Goal: Information Seeking & Learning: Check status

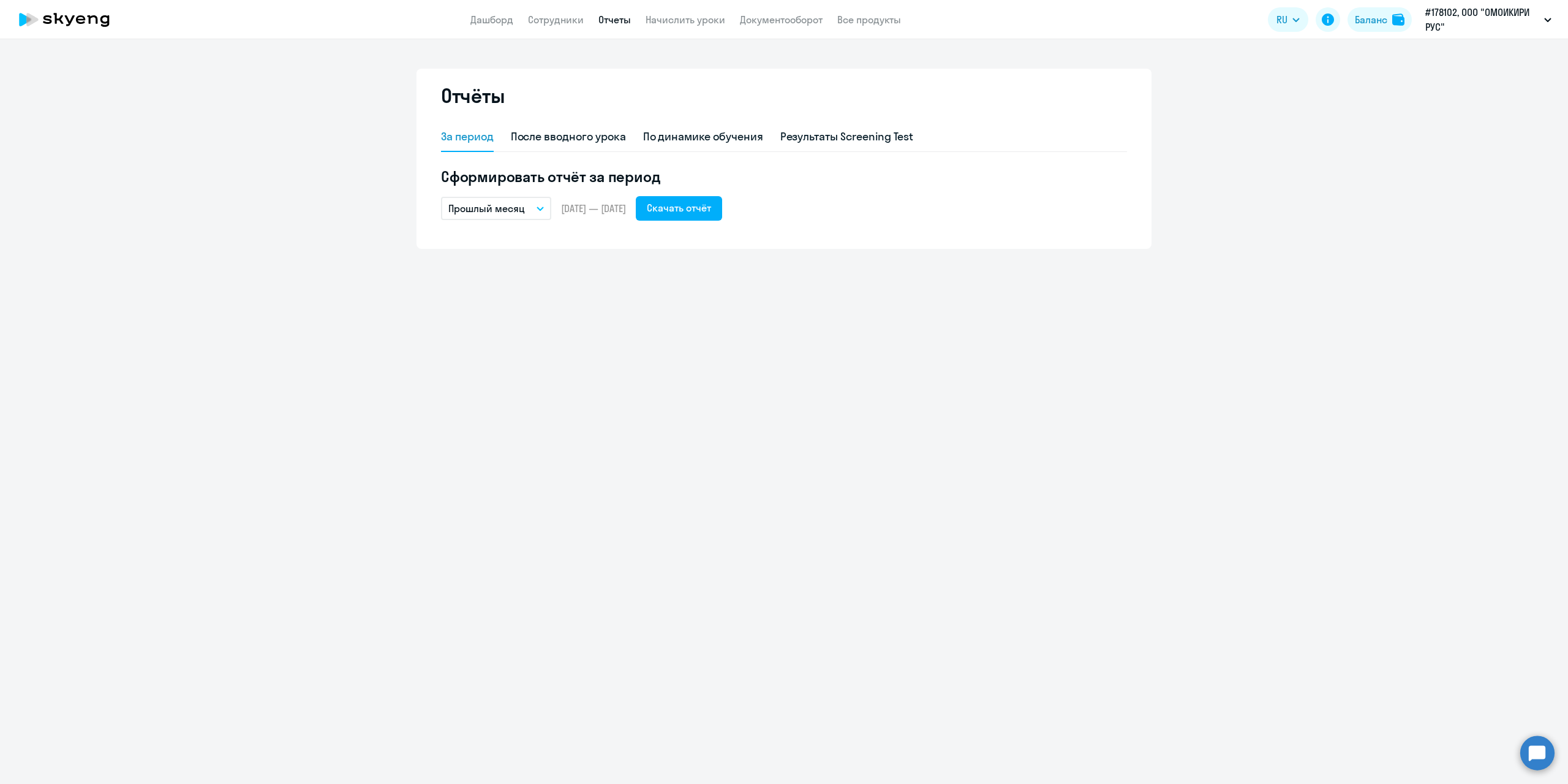
click at [556, 22] on link "Сотрудники" at bounding box center [555, 20] width 56 height 12
select select "30"
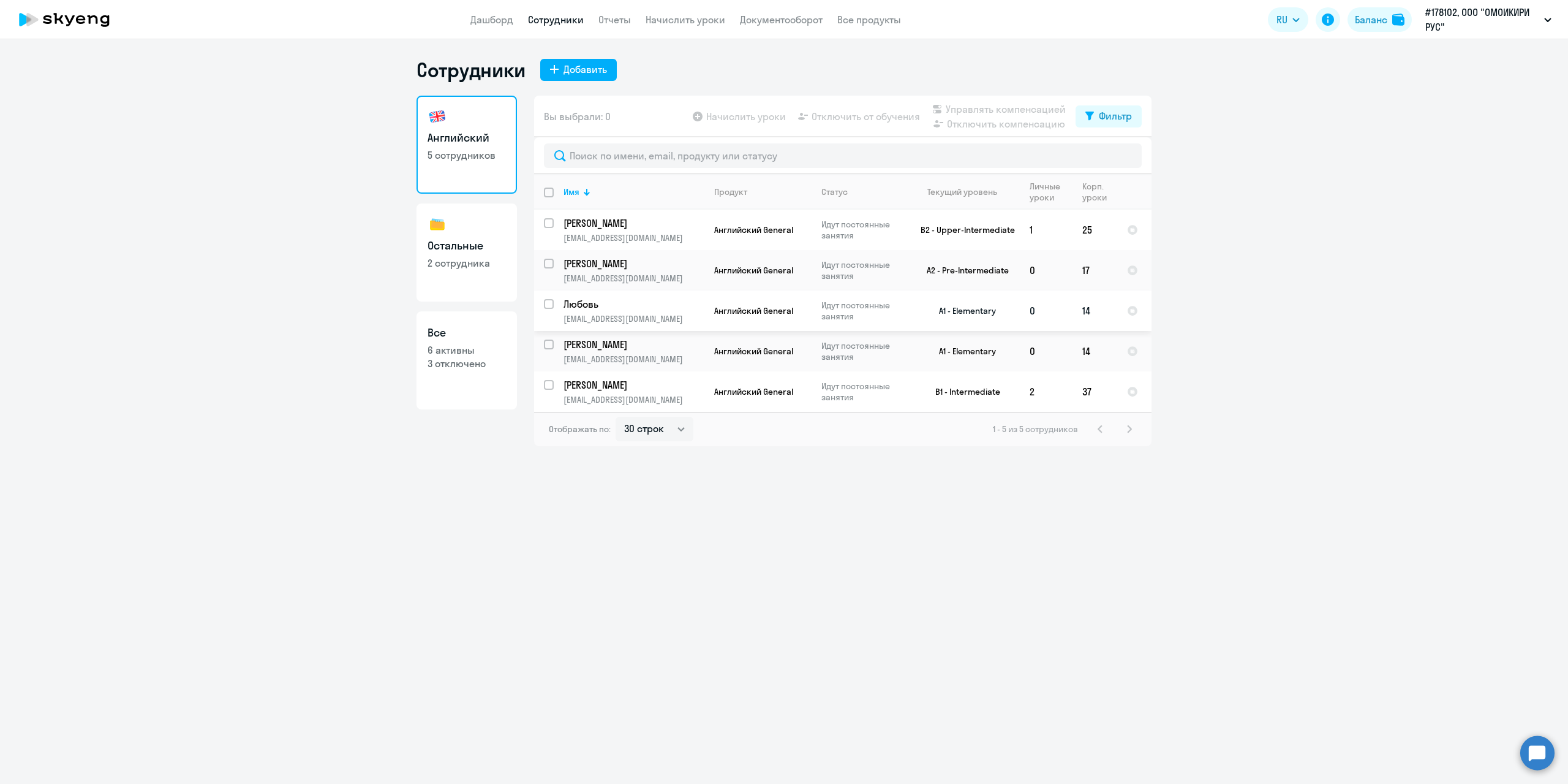
click at [761, 320] on td "Английский General" at bounding box center [758, 310] width 107 height 41
select select "english"
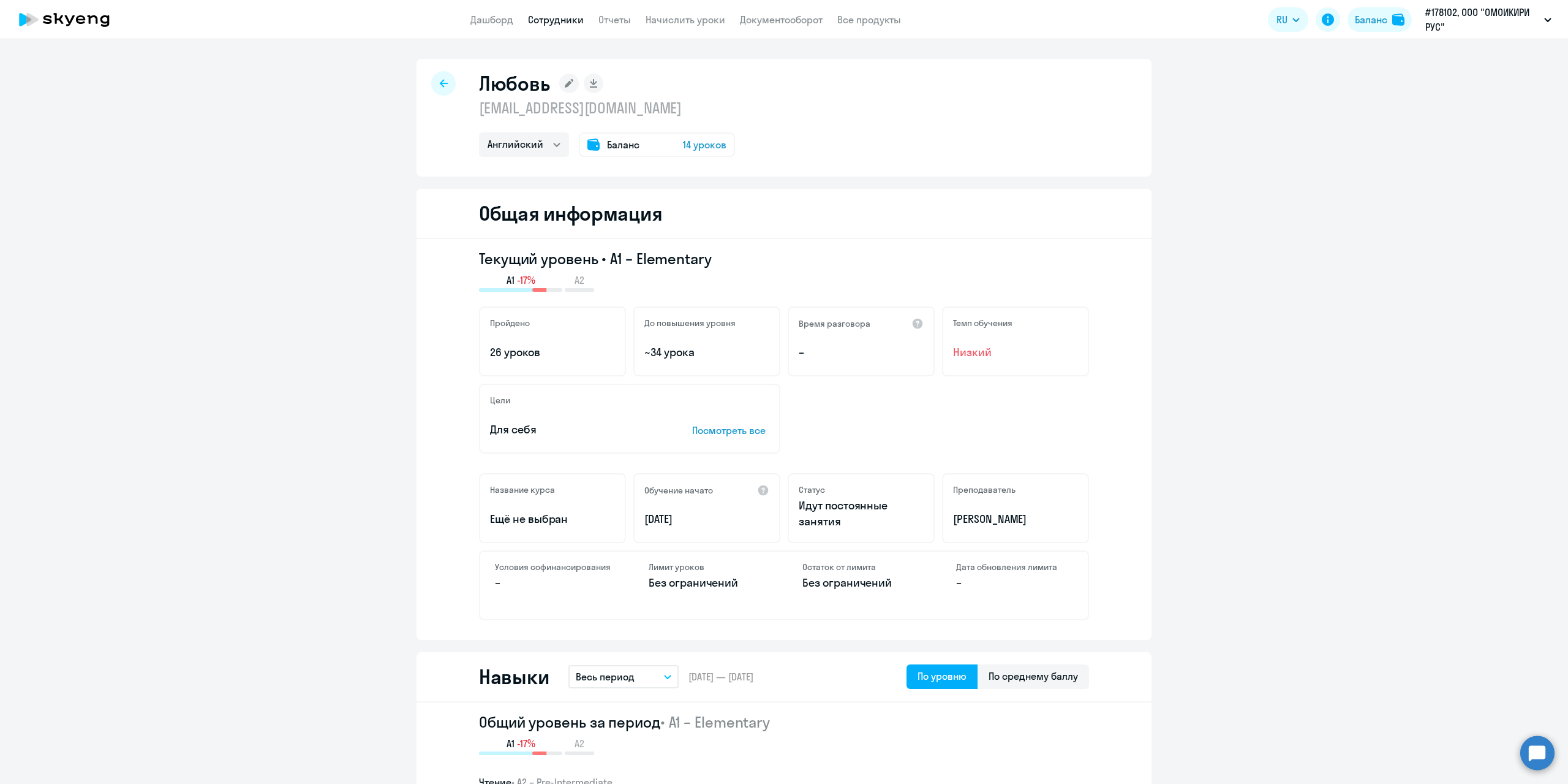
click at [442, 81] on icon at bounding box center [444, 84] width 8 height 9
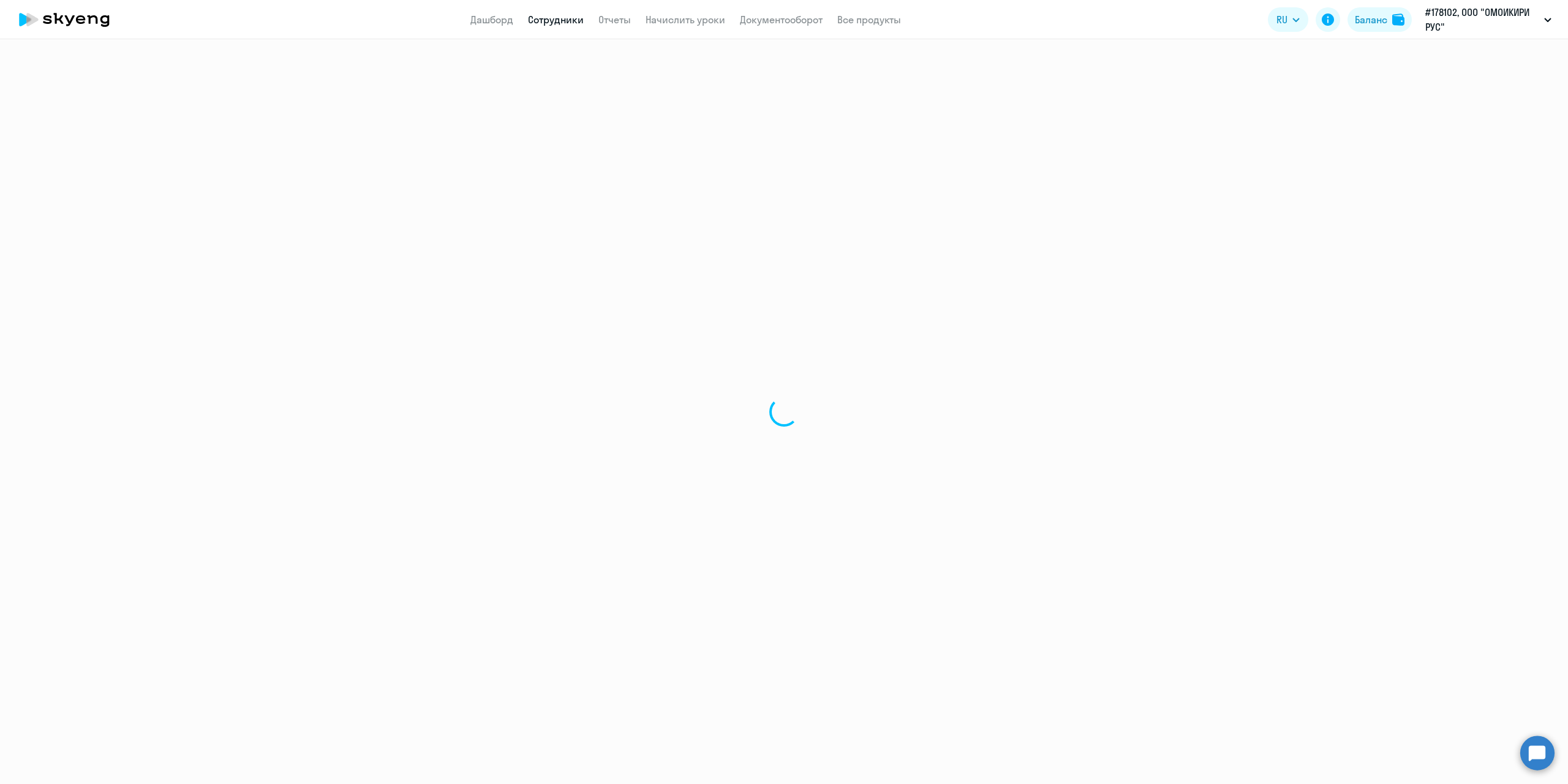
select select "30"
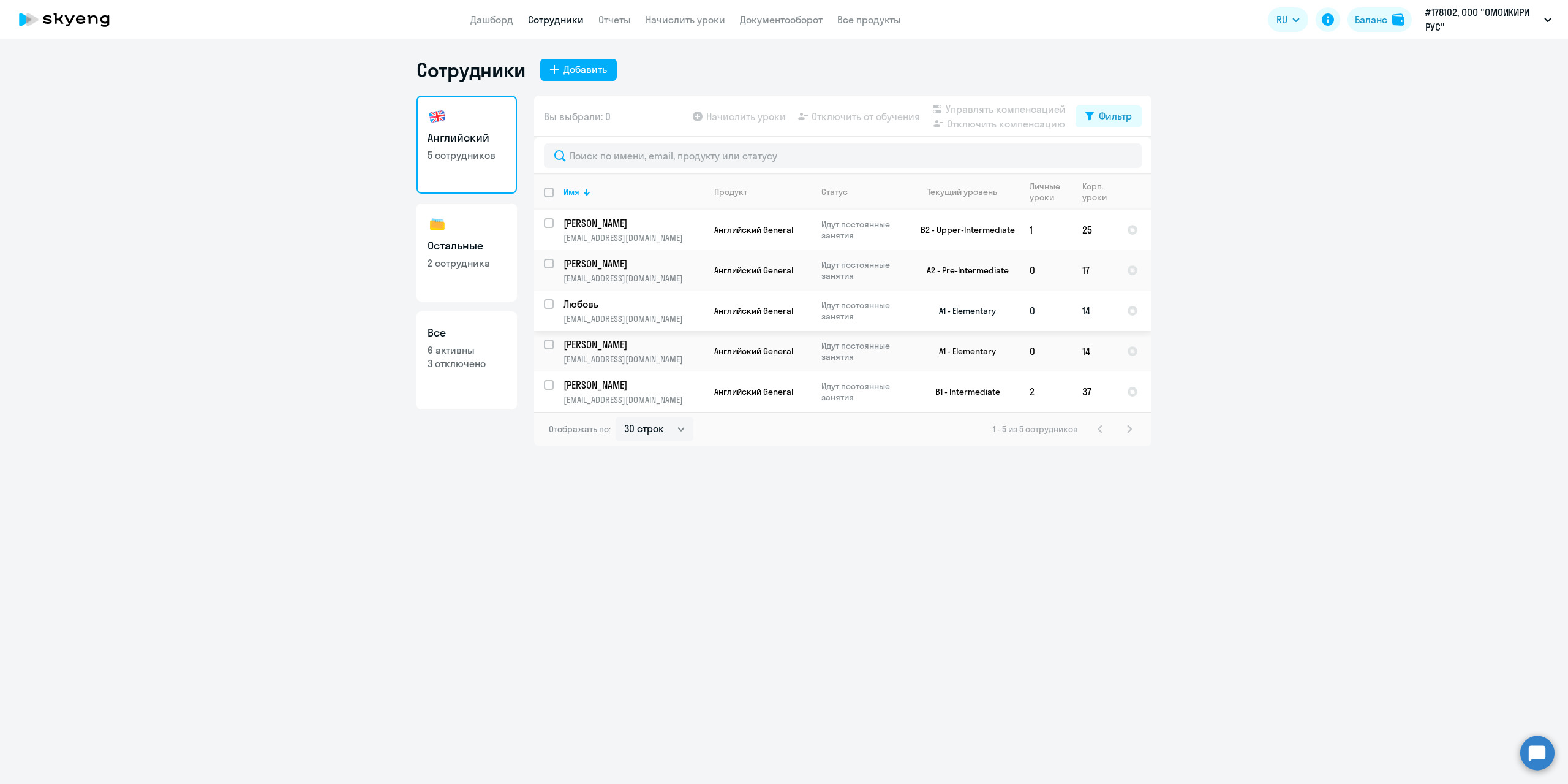
click at [594, 316] on p "[EMAIL_ADDRESS][DOMAIN_NAME]" at bounding box center [633, 319] width 140 height 11
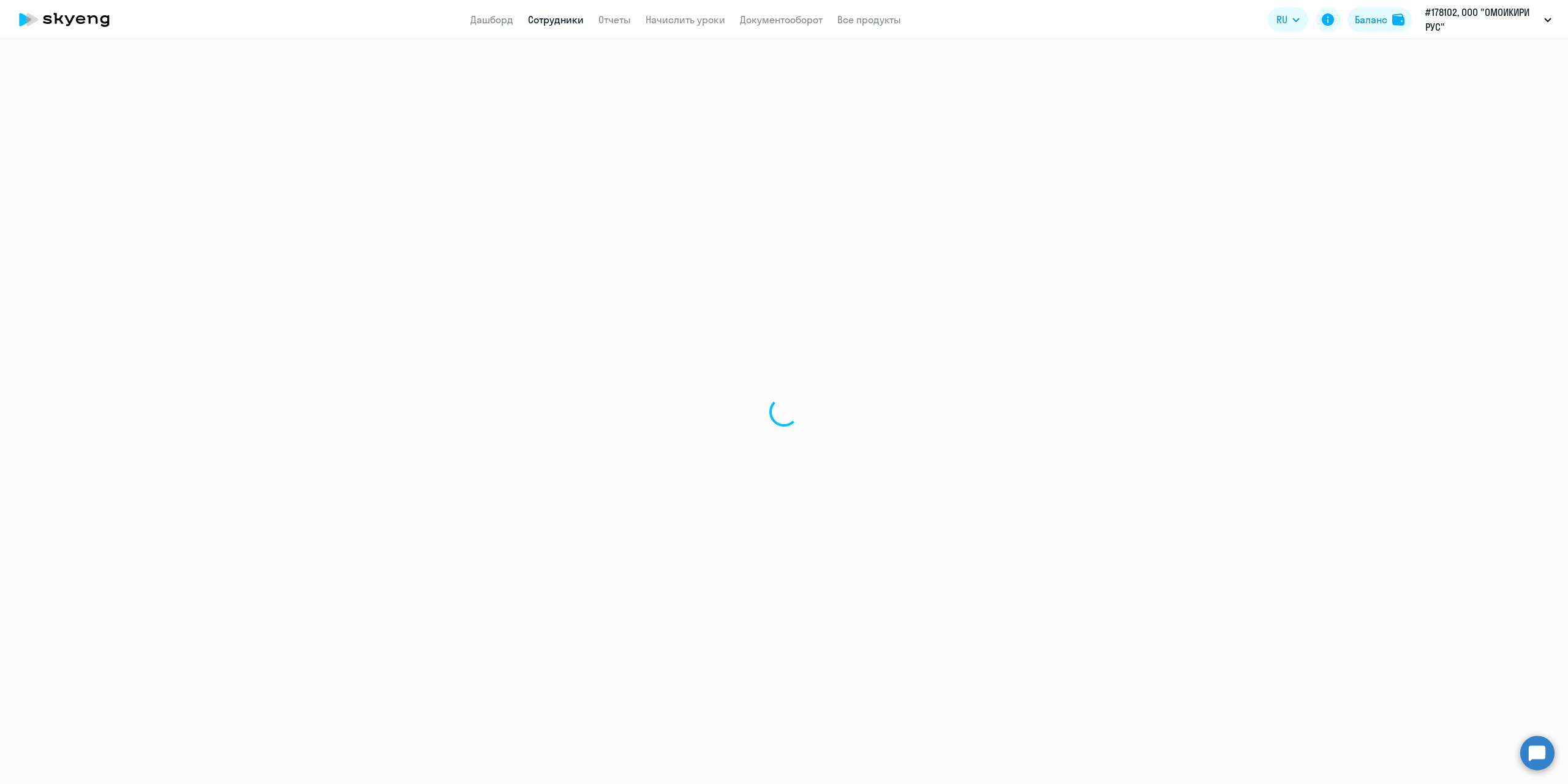
select select "english"
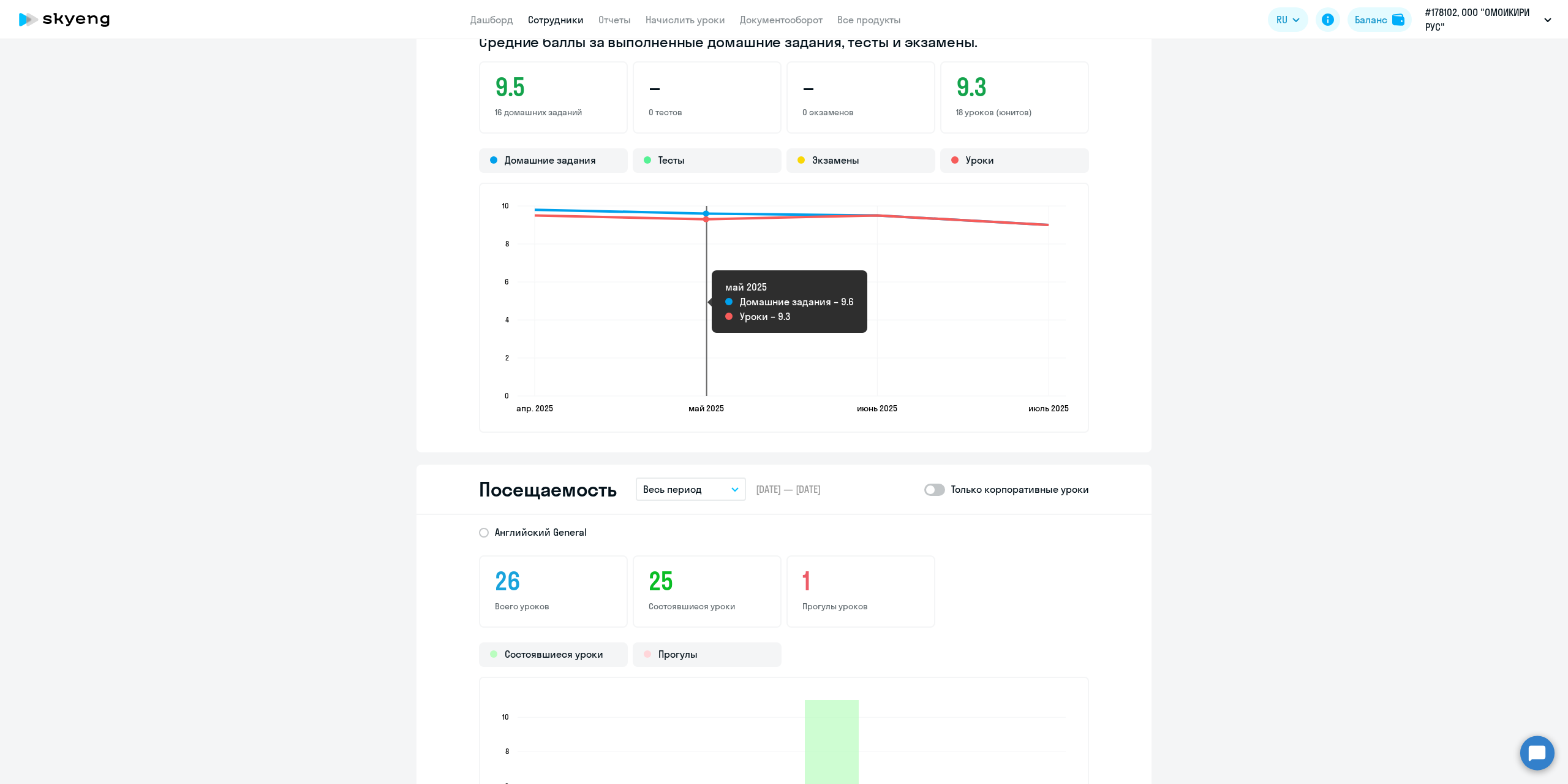
scroll to position [981, 0]
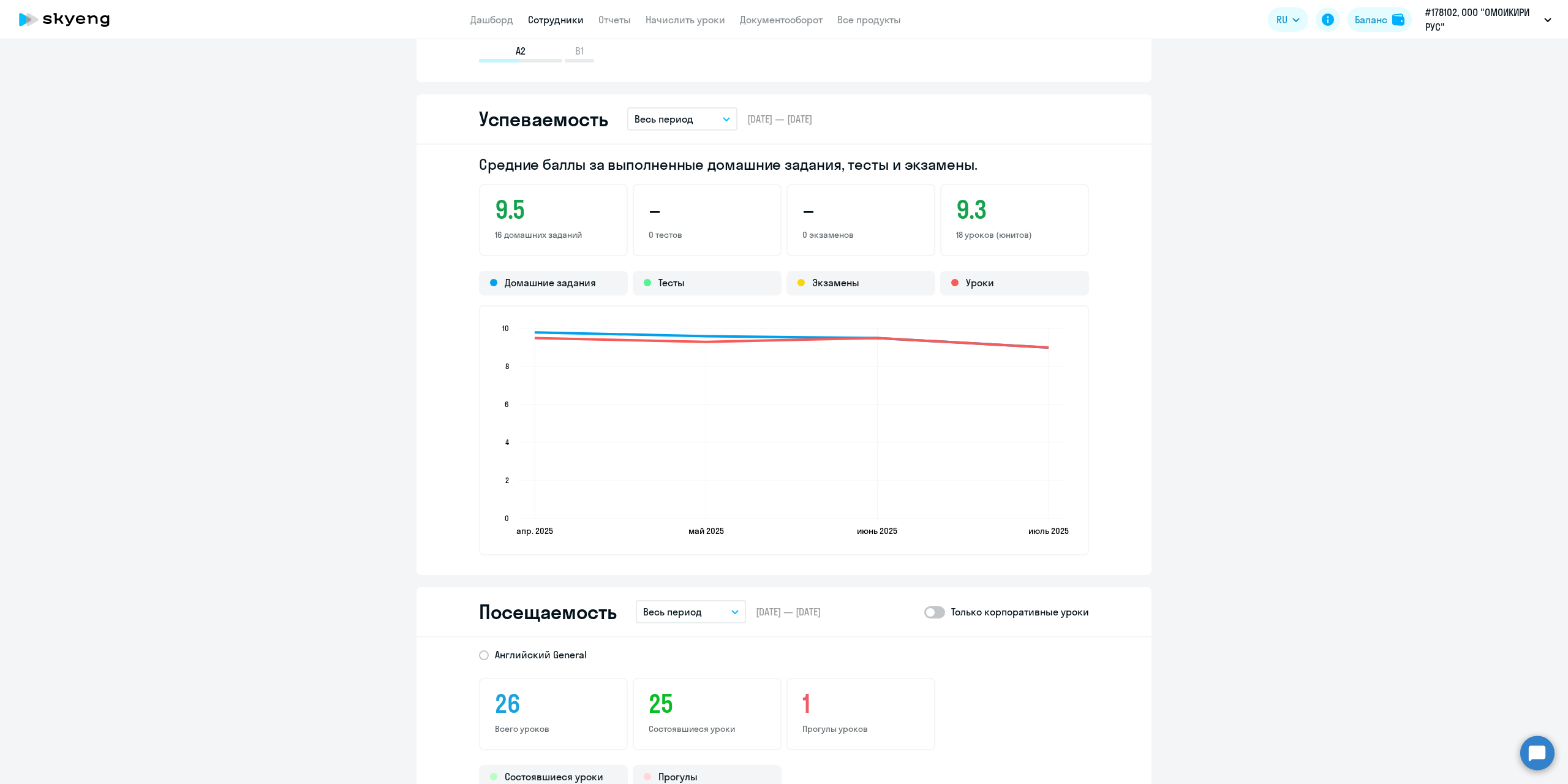
click at [712, 117] on button "Весь период" at bounding box center [682, 119] width 110 height 23
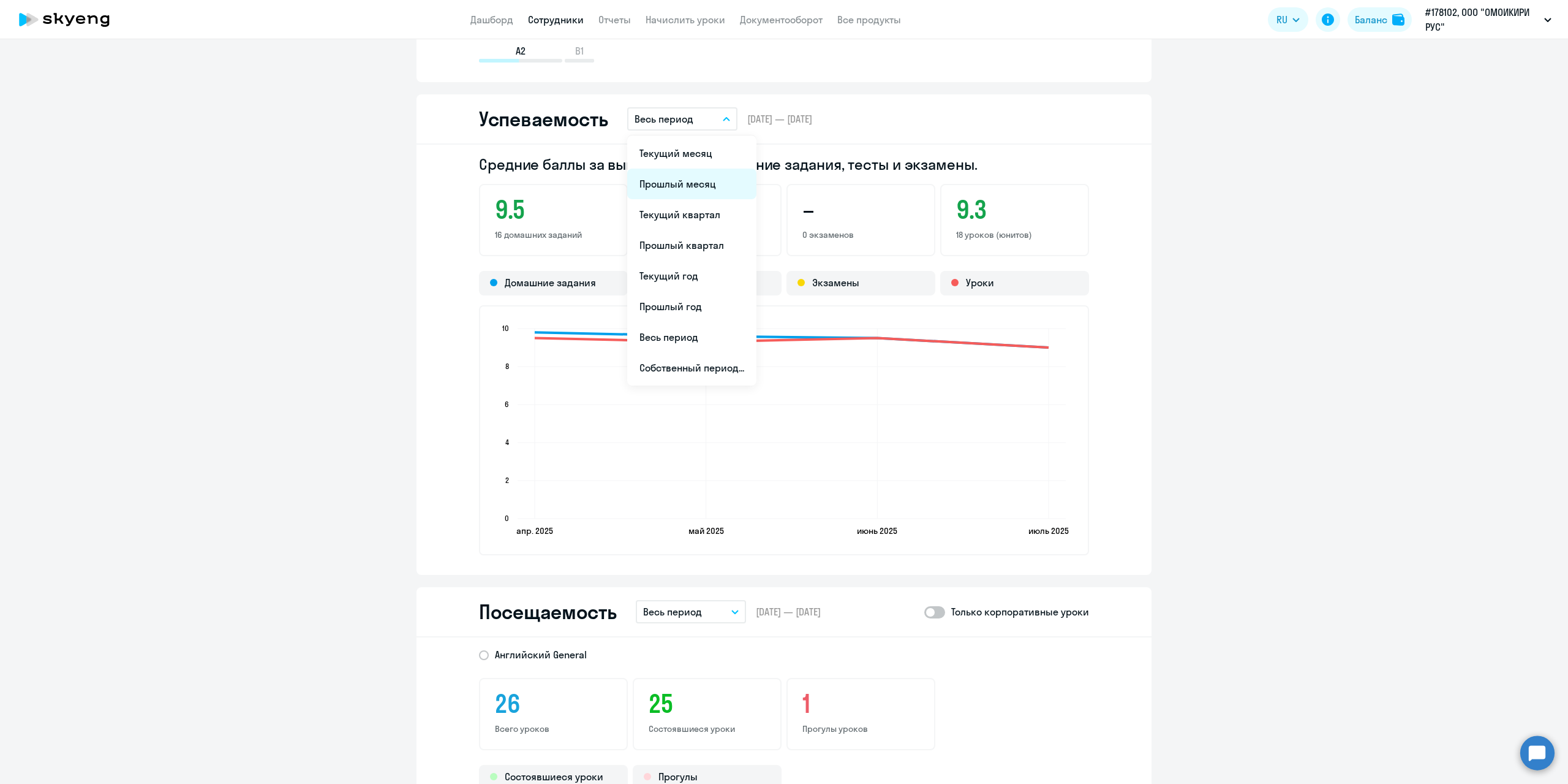
click at [684, 185] on li "Прошлый месяц" at bounding box center [691, 184] width 129 height 31
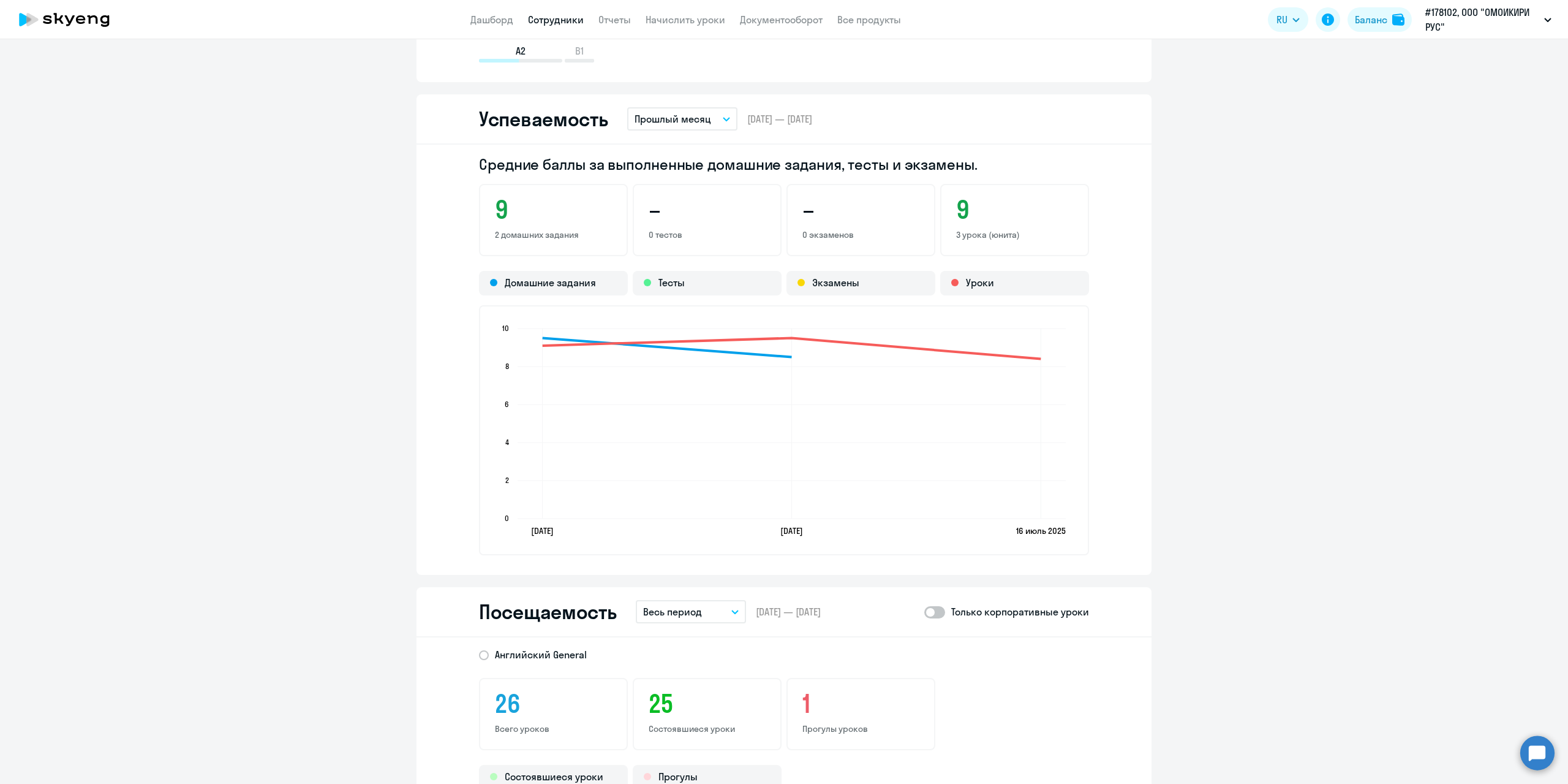
click at [723, 117] on icon "button" at bounding box center [727, 119] width 7 height 4
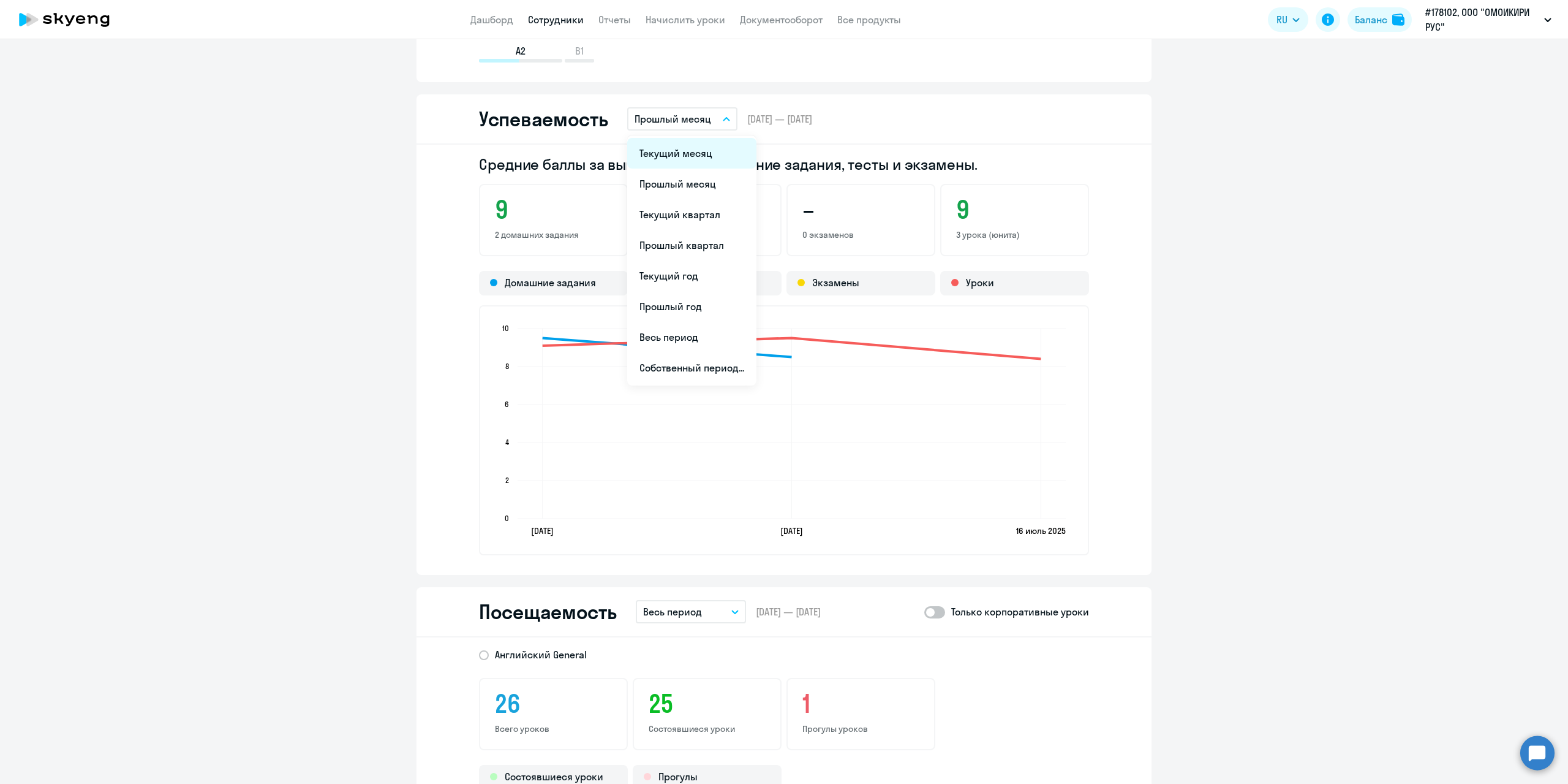
click at [696, 155] on li "Текущий месяц" at bounding box center [691, 153] width 129 height 31
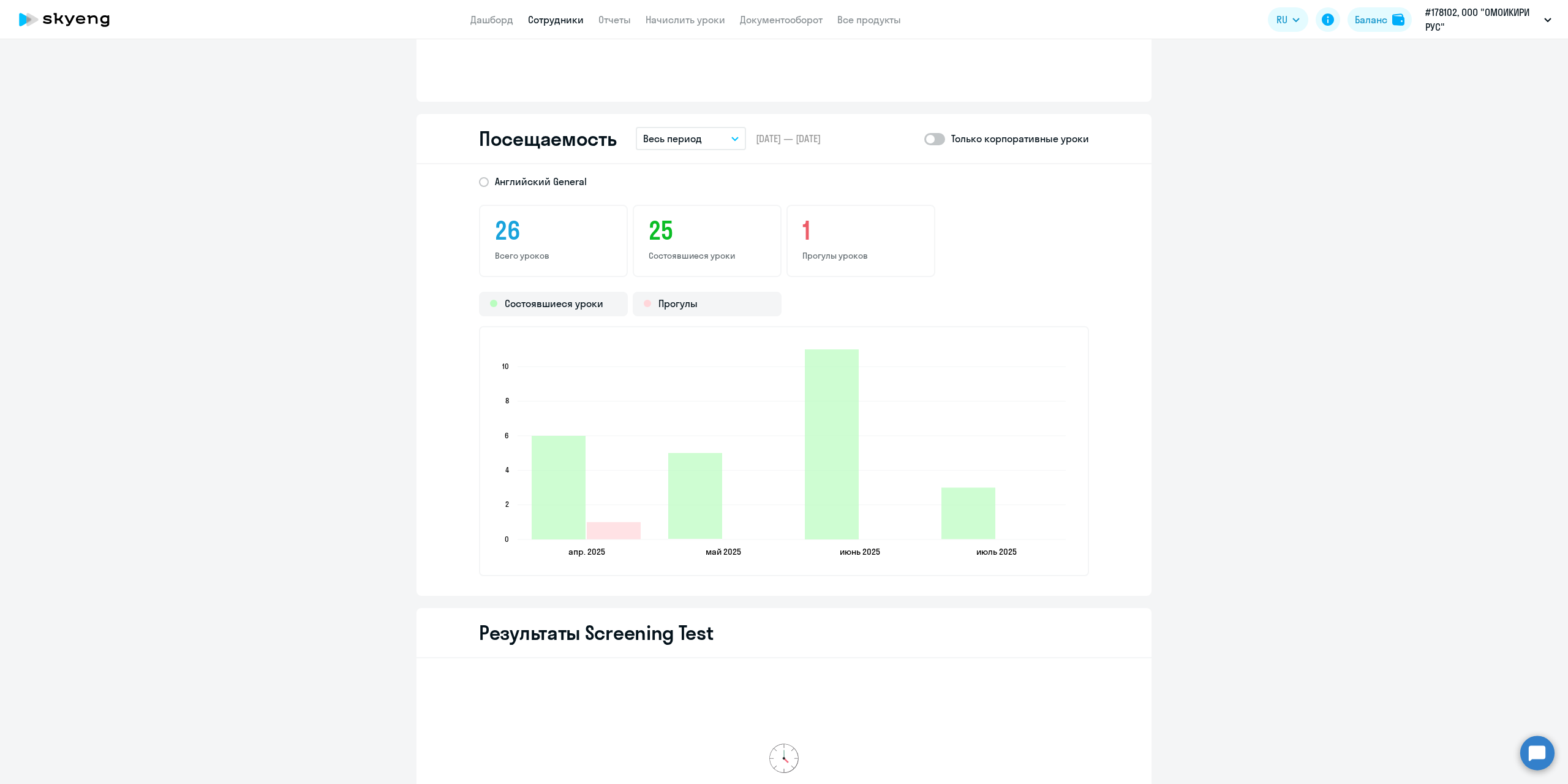
scroll to position [1287, 0]
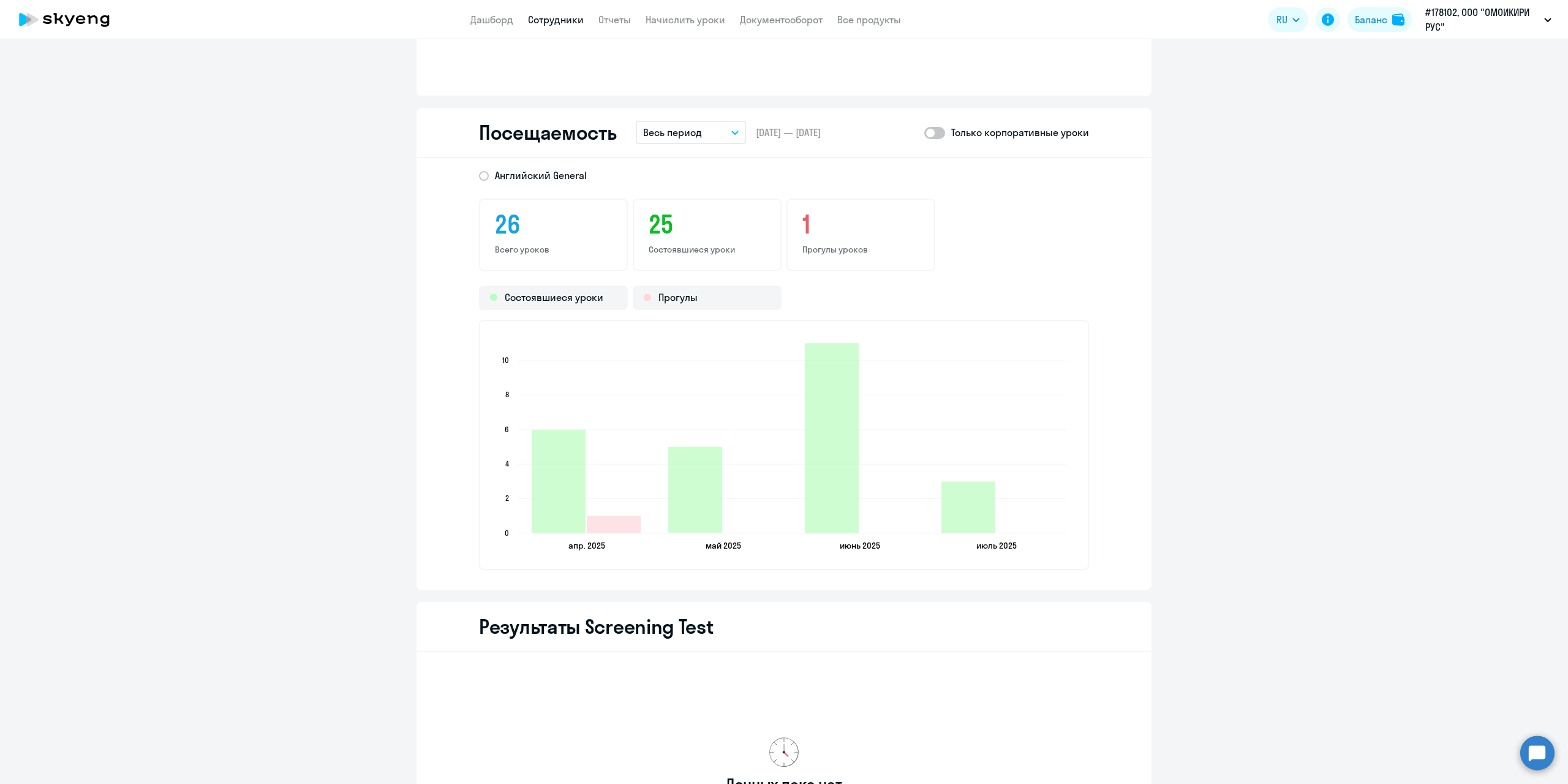
click at [711, 129] on button "Весь период" at bounding box center [691, 132] width 110 height 23
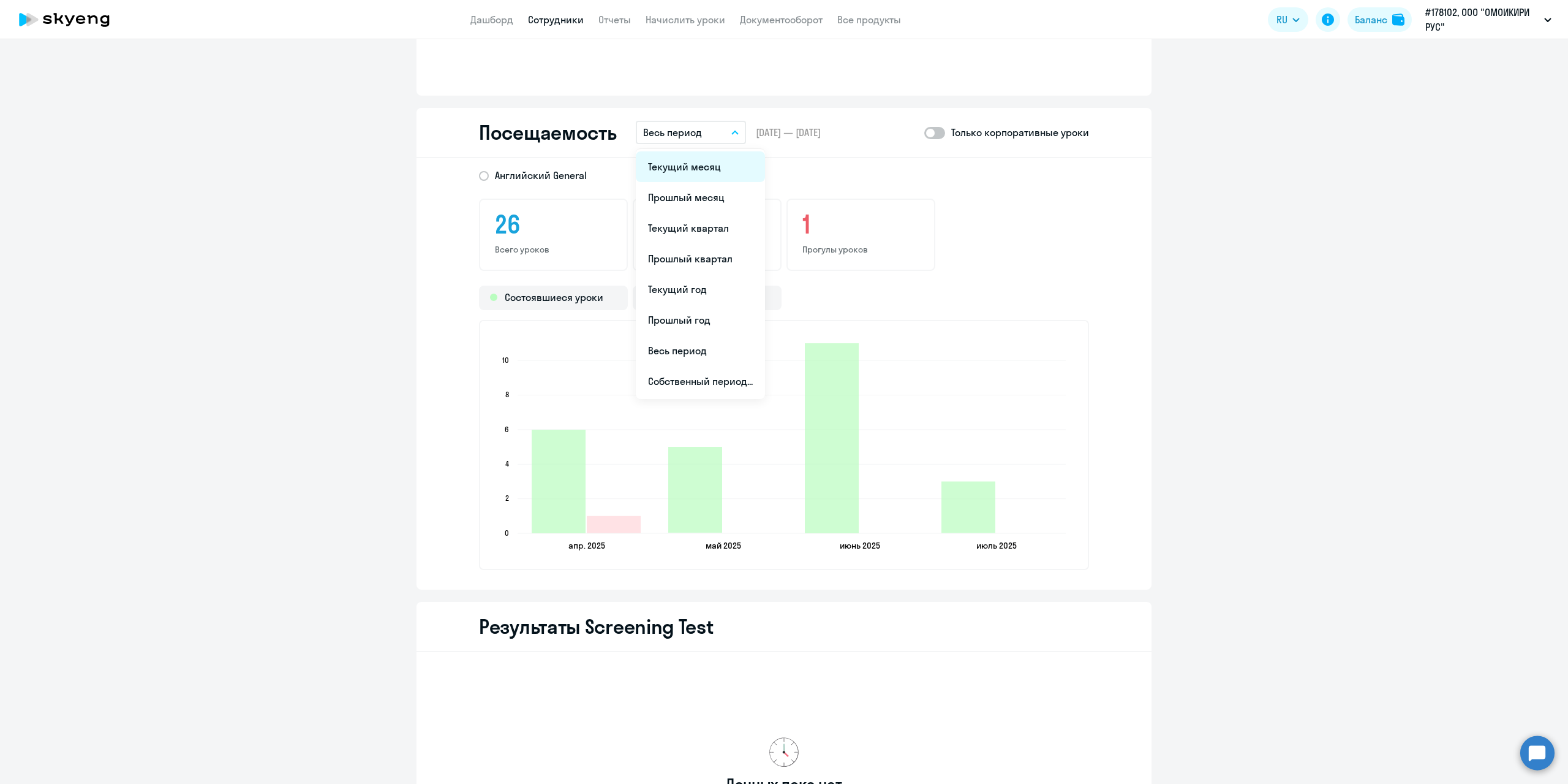
click at [703, 166] on li "Текущий месяц" at bounding box center [700, 167] width 129 height 31
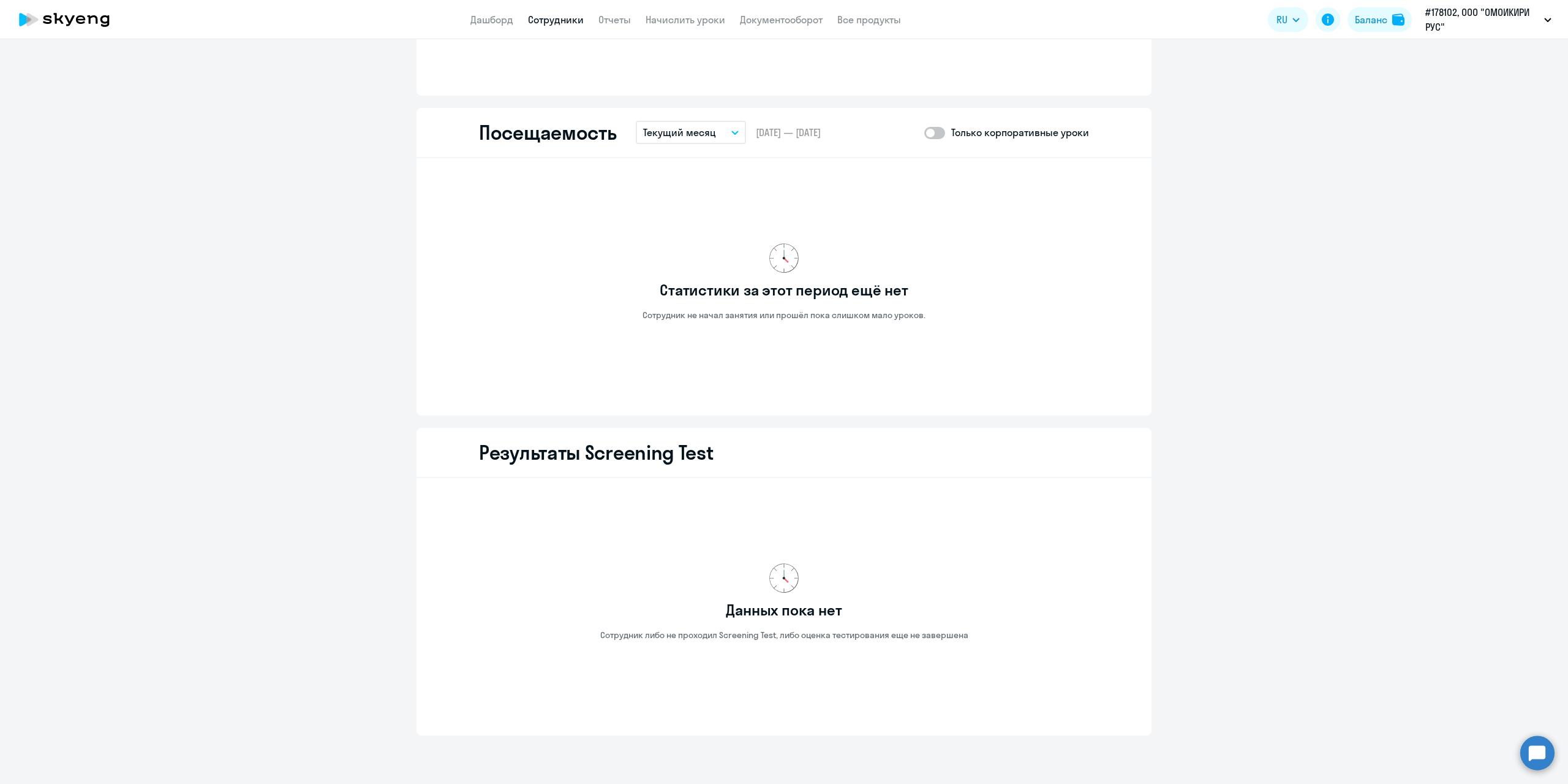
click at [711, 135] on button "Текущий месяц" at bounding box center [691, 132] width 110 height 23
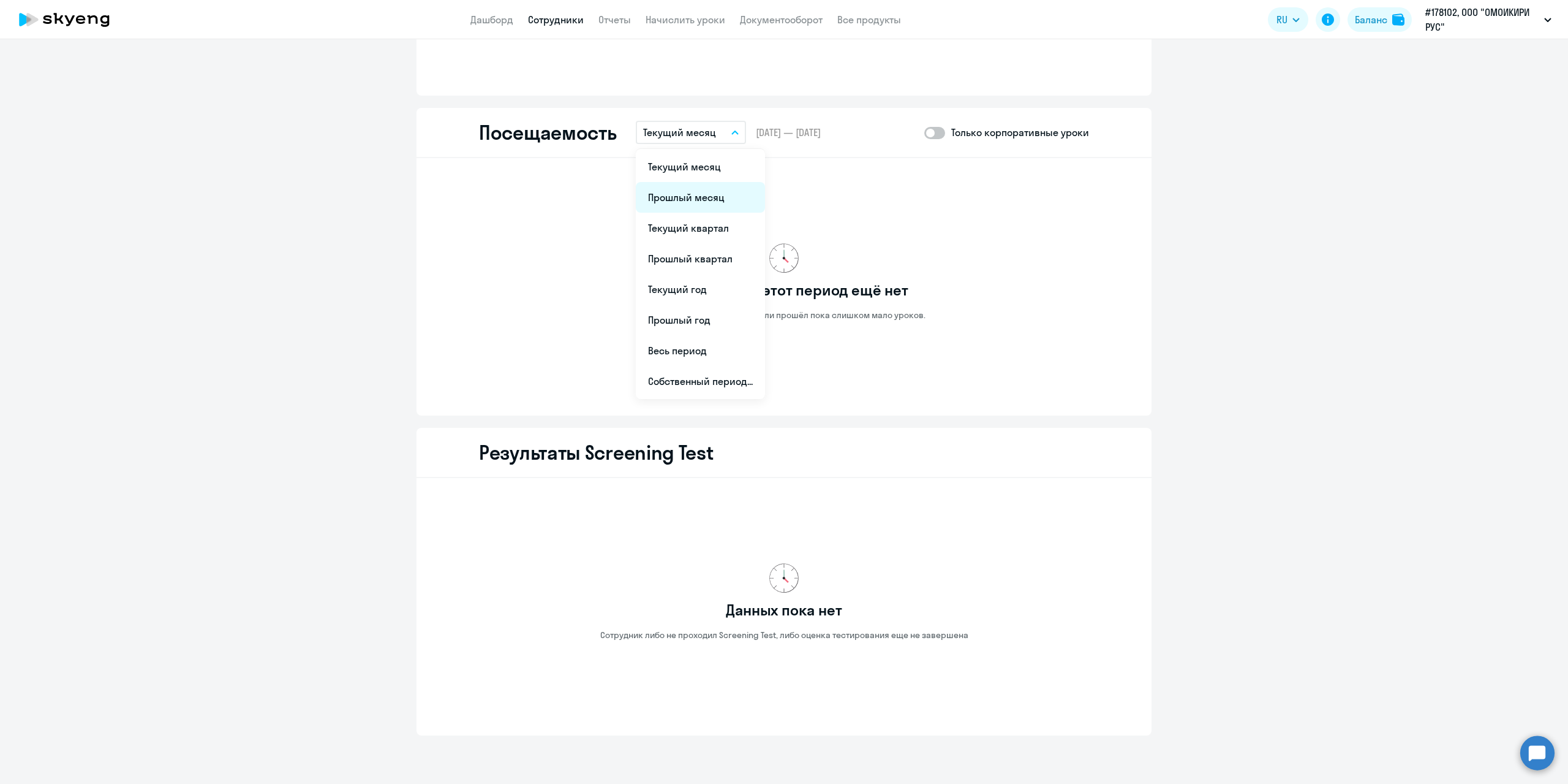
click at [693, 195] on li "Прошлый месяц" at bounding box center [700, 197] width 129 height 31
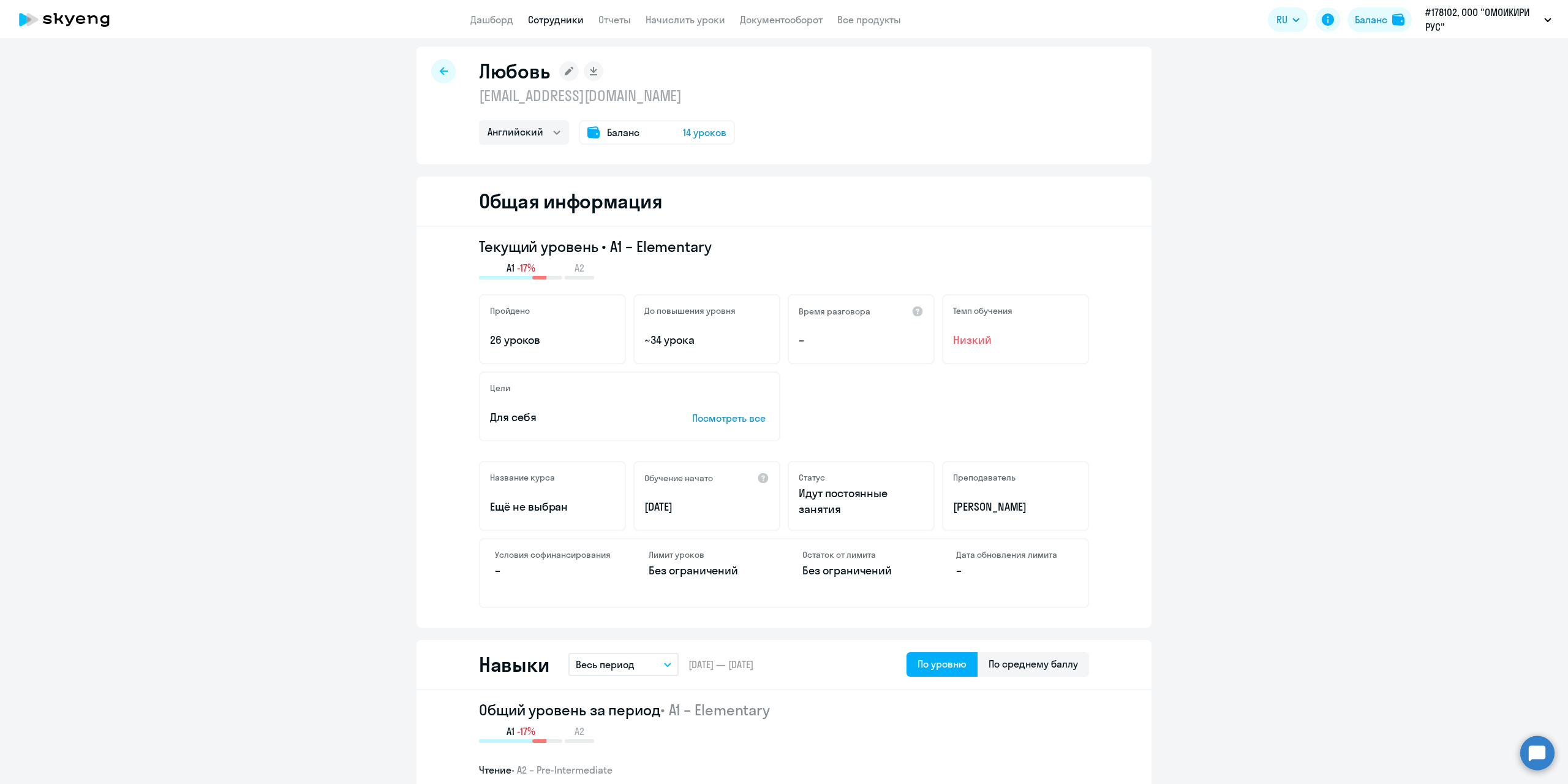
scroll to position [0, 0]
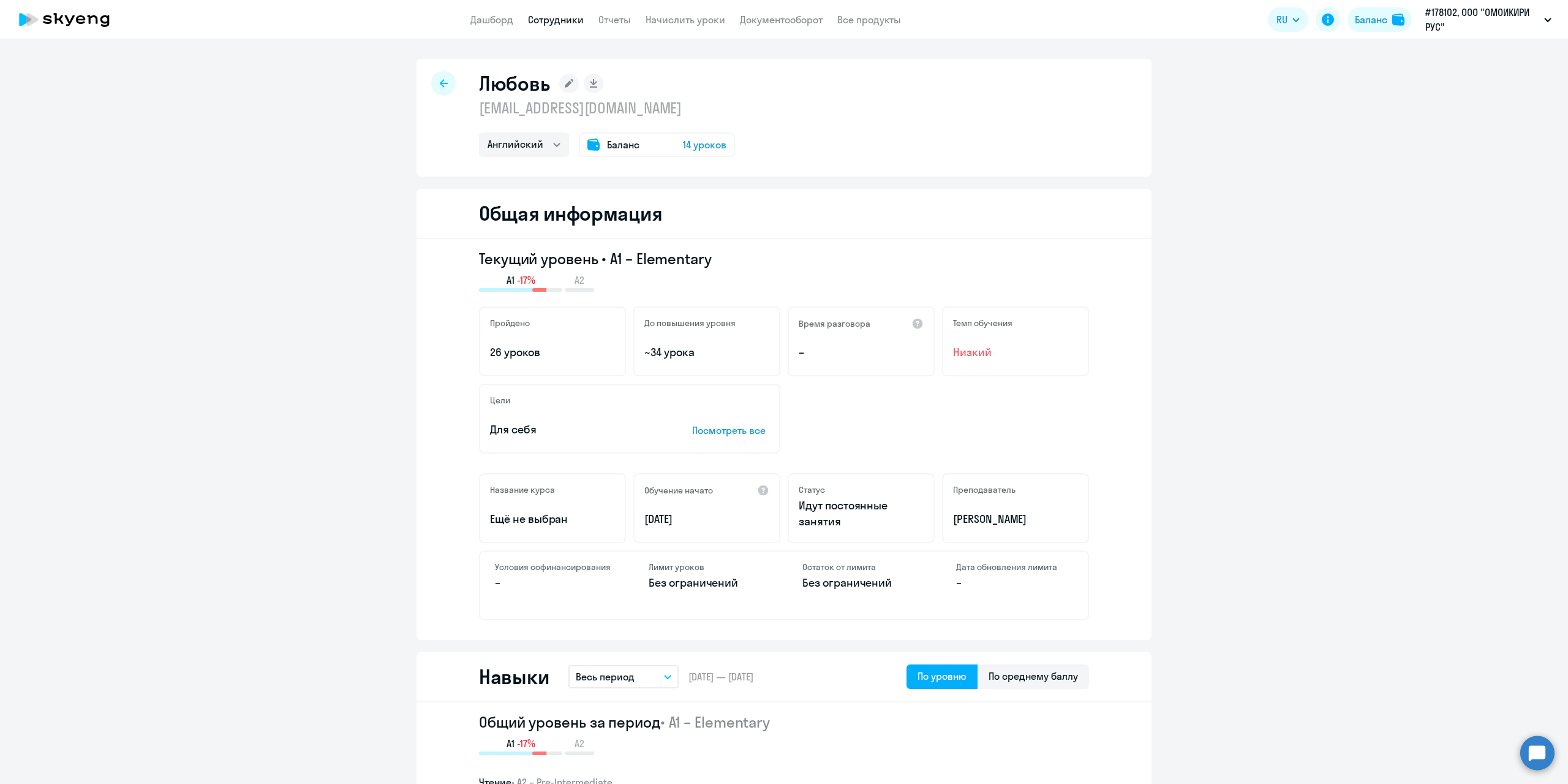
click at [444, 82] on div at bounding box center [443, 83] width 24 height 24
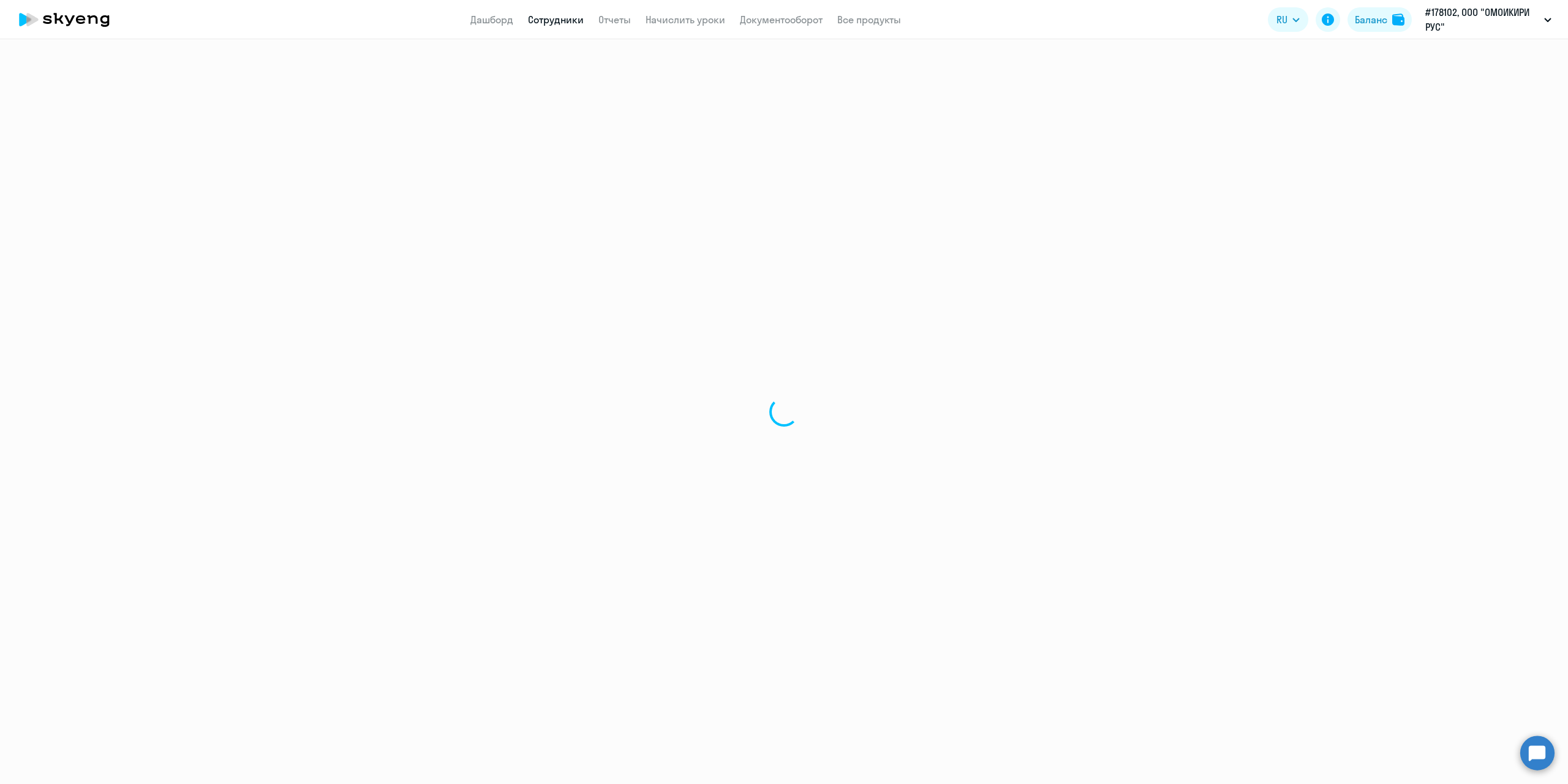
select select "30"
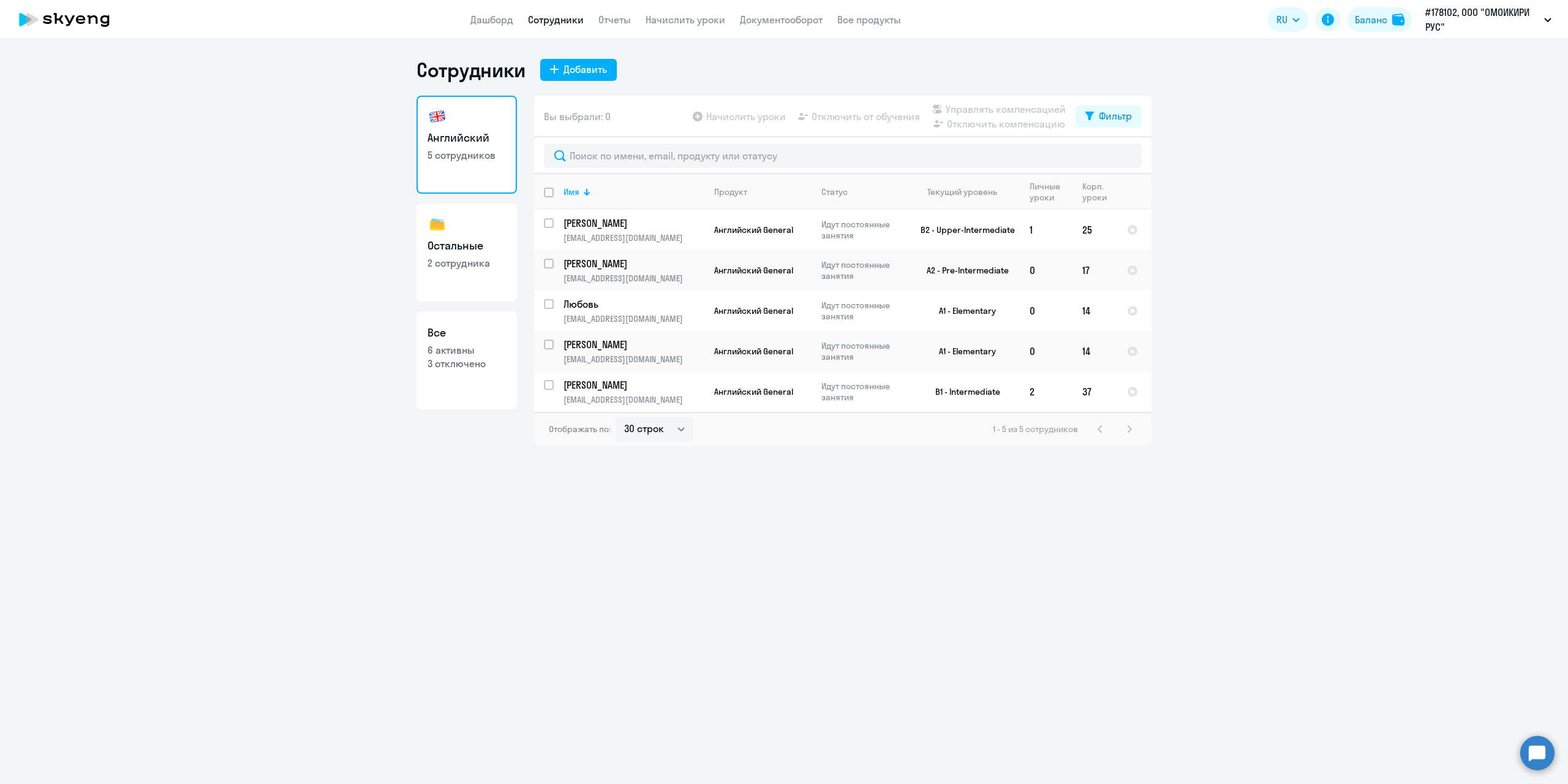
click at [449, 267] on p "2 сотрудника" at bounding box center [467, 263] width 79 height 14
select select "30"
